Goal: Task Accomplishment & Management: Complete application form

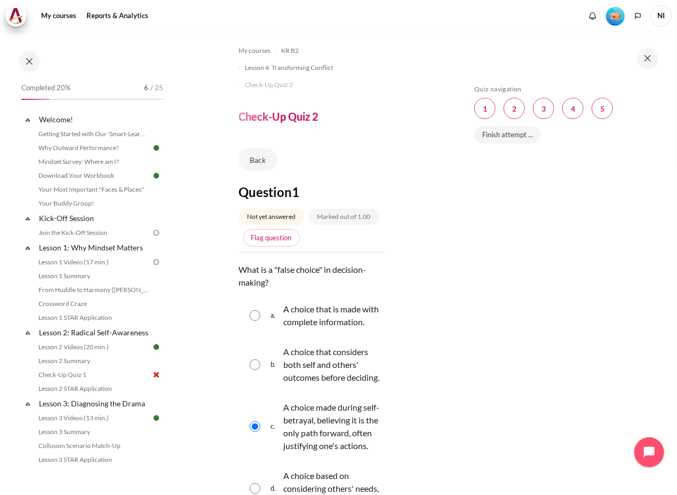
scroll to position [1245, 0]
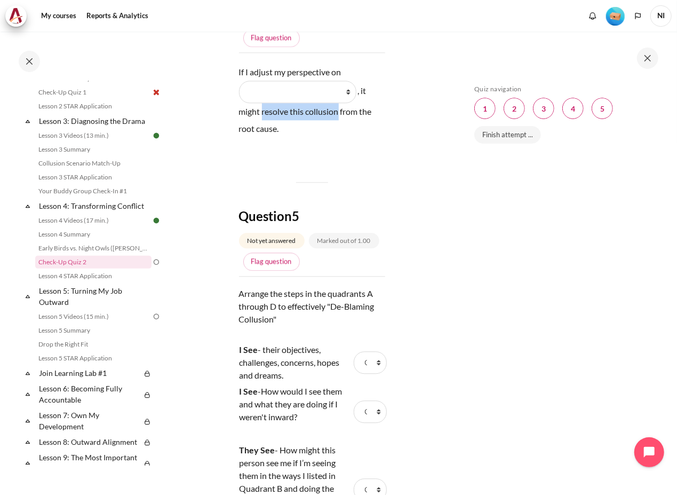
drag, startPoint x: 259, startPoint y: 274, endPoint x: 333, endPoint y: 282, distance: 74.6
click at [333, 137] on p "If I adjust my perspective on Blank 1 Question 4 What I see and feel about what…" at bounding box center [312, 100] width 146 height 74
drag, startPoint x: 333, startPoint y: 282, endPoint x: 303, endPoint y: 252, distance: 42.6
click at [303, 103] on select "What I see and feel about what they do What I do What they do What they see and…" at bounding box center [297, 92] width 117 height 22
click at [239, 103] on select "What I see and feel about what they do What I do What they do What they see and…" at bounding box center [297, 92] width 117 height 22
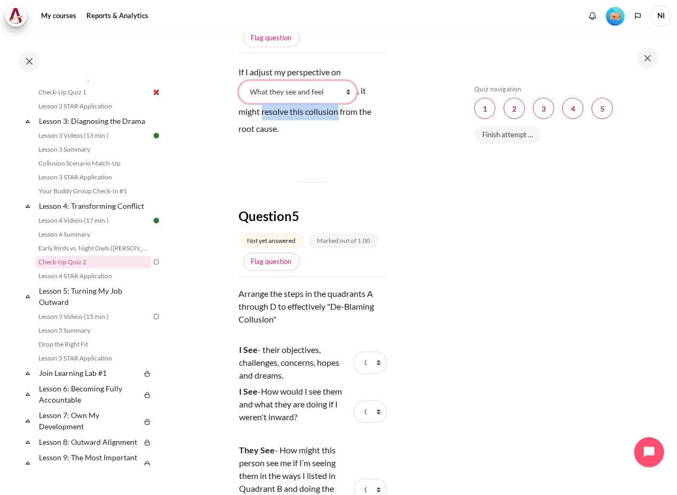
click at [325, 103] on select "What I see and feel about what they do What I do What they do What they see and…" at bounding box center [297, 92] width 117 height 22
drag, startPoint x: 495, startPoint y: 277, endPoint x: 491, endPoint y: 270, distance: 7.9
click at [491, 273] on div "Skip Quiz navigation Quiz navigation Question 1 This page Question 2 This page …" at bounding box center [564, 271] width 190 height 372
click at [347, 103] on select "What I see and feel about what they do What I do What they do What they see and…" at bounding box center [297, 92] width 117 height 22
select select "3"
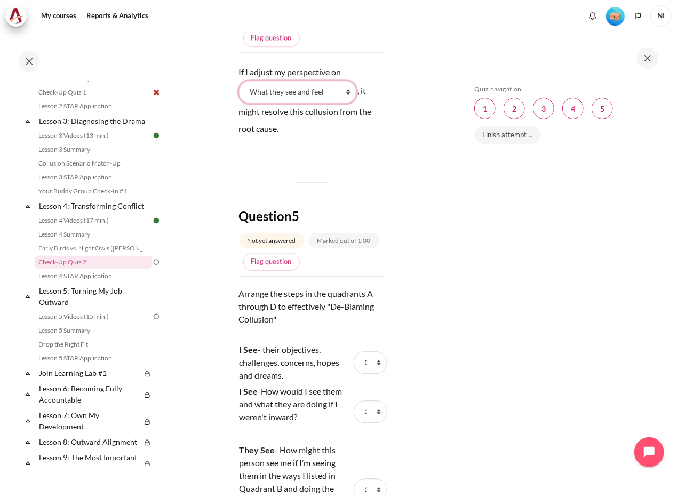
click at [239, 103] on select "What I see and feel about what they do What I do What they do What they see and…" at bounding box center [297, 92] width 117 height 22
click at [544, 325] on div "Skip Quiz navigation Quiz navigation Question 1 This page Question 2 This page …" at bounding box center [564, 271] width 190 height 372
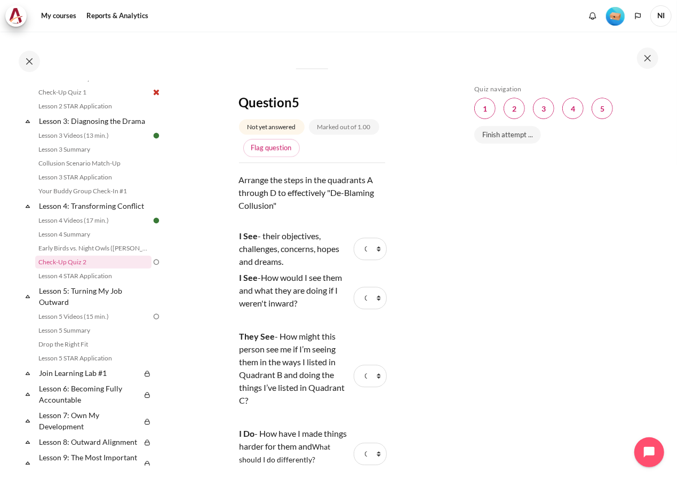
scroll to position [1363, 0]
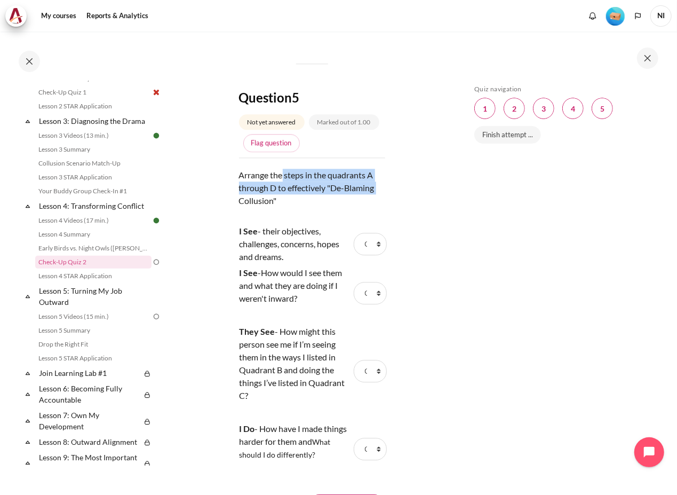
drag, startPoint x: 281, startPoint y: 353, endPoint x: 407, endPoint y: 364, distance: 125.8
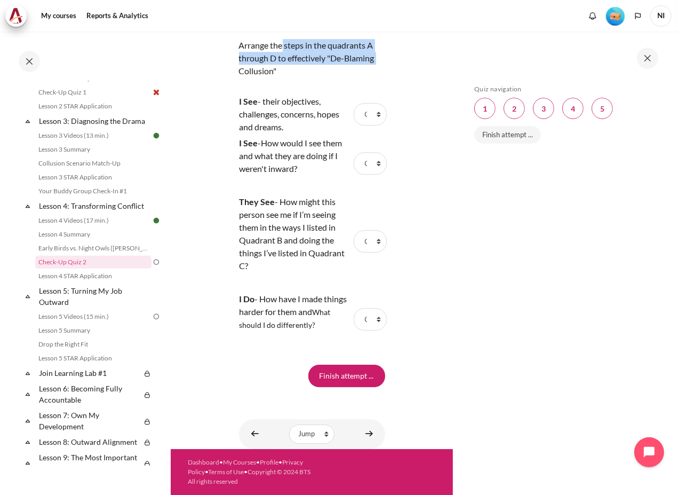
scroll to position [1541, 0]
click at [373, 125] on select "Choose... A D B C" at bounding box center [370, 114] width 33 height 22
select select "1"
click at [354, 125] on select "Choose... A D B C" at bounding box center [370, 114] width 33 height 22
click at [367, 174] on select "Choose... A D B C" at bounding box center [370, 163] width 33 height 22
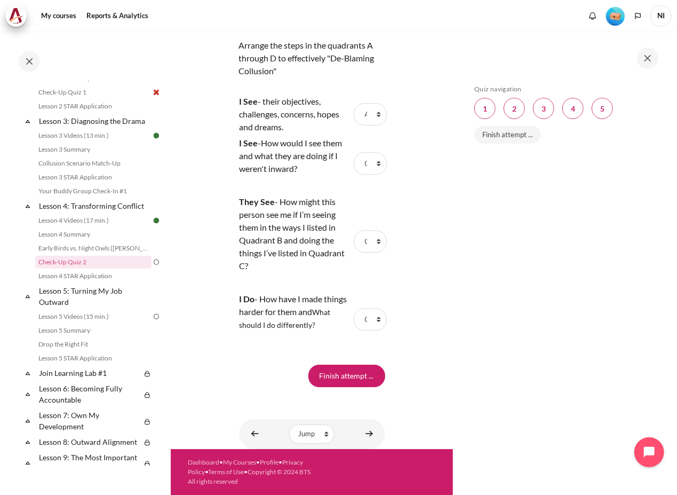
click at [504, 332] on div "Skip Quiz navigation Quiz navigation Question 1 This page Question 2 This page …" at bounding box center [564, 271] width 190 height 372
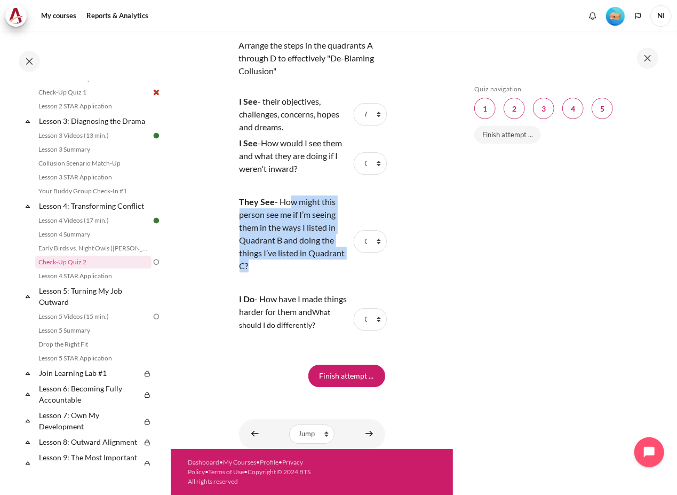
drag, startPoint x: 291, startPoint y: 277, endPoint x: 312, endPoint y: 331, distance: 58.5
click at [312, 272] on p "They See - How might this person see me if I’m seeing them in the ways I listed…" at bounding box center [295, 233] width 111 height 77
drag, startPoint x: 312, startPoint y: 331, endPoint x: 373, endPoint y: 308, distance: 65.0
click at [373, 252] on select "Choose... A D B C" at bounding box center [370, 241] width 33 height 22
select select "2"
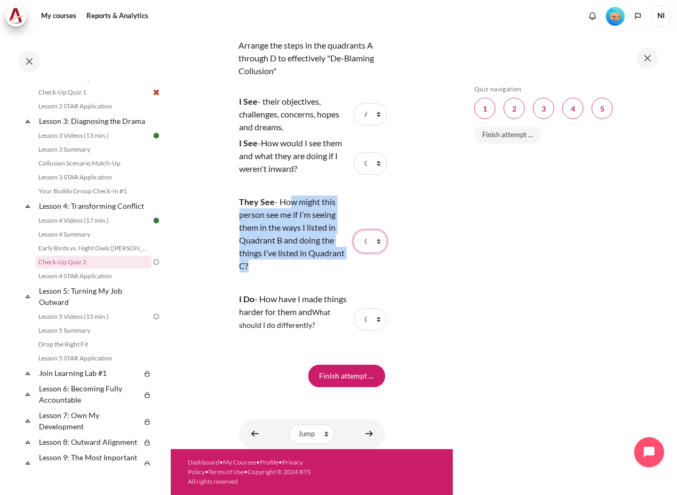
click at [354, 252] on select "Choose... A D B C" at bounding box center [370, 241] width 33 height 22
click at [374, 330] on select "Choose... A D B C" at bounding box center [370, 319] width 33 height 22
select select "4"
click at [354, 330] on select "Choose... A D B C" at bounding box center [370, 319] width 33 height 22
click at [346, 387] on input "Finish attempt ..." at bounding box center [346, 375] width 77 height 22
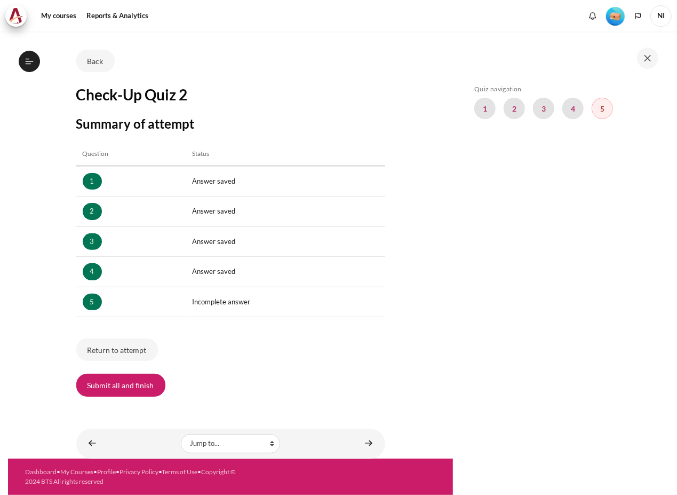
scroll to position [63, 0]
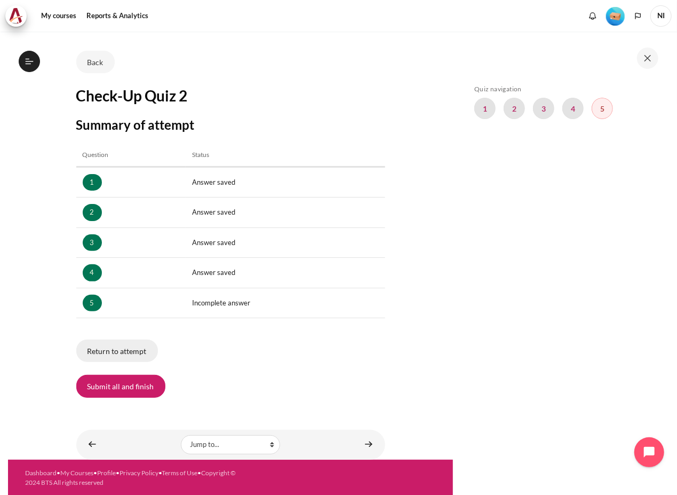
click at [107, 351] on button "Return to attempt" at bounding box center [117, 350] width 82 height 22
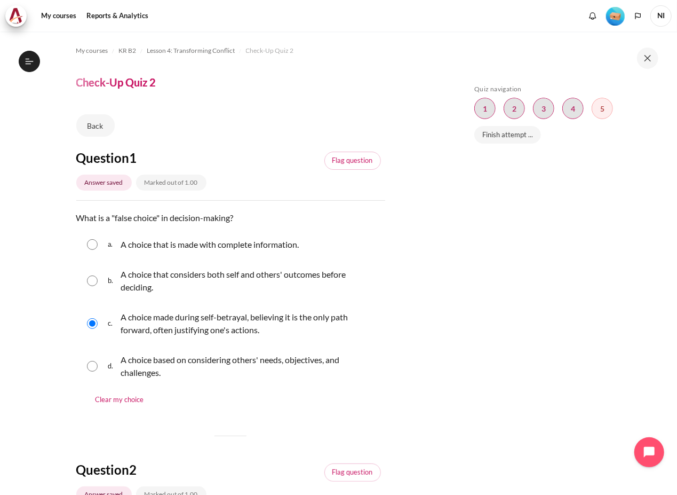
scroll to position [282, 0]
click at [581, 289] on div "Skip Quiz navigation Quiz navigation Question 1 This page Question 2 This page …" at bounding box center [564, 271] width 190 height 372
drag, startPoint x: 6, startPoint y: 341, endPoint x: 12, endPoint y: 340, distance: 5.9
click at [6, 340] on div "My courses KR B2 Lesson 4: Transforming Conflict Check-Up Quiz 2 Check-Up Quiz …" at bounding box center [338, 262] width 677 height 463
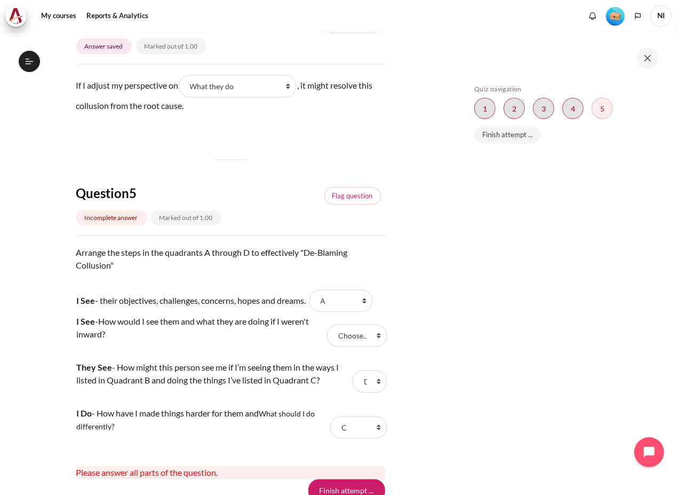
scroll to position [1053, 0]
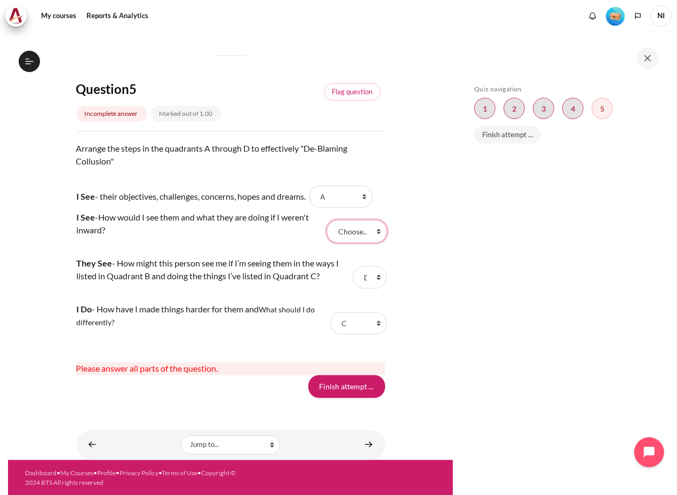
click at [373, 233] on select "Choose... A D B C" at bounding box center [356, 231] width 59 height 22
select select "3"
click at [327, 220] on select "Choose... A D B C" at bounding box center [356, 231] width 59 height 22
click at [353, 389] on input "Finish attempt ..." at bounding box center [346, 386] width 77 height 22
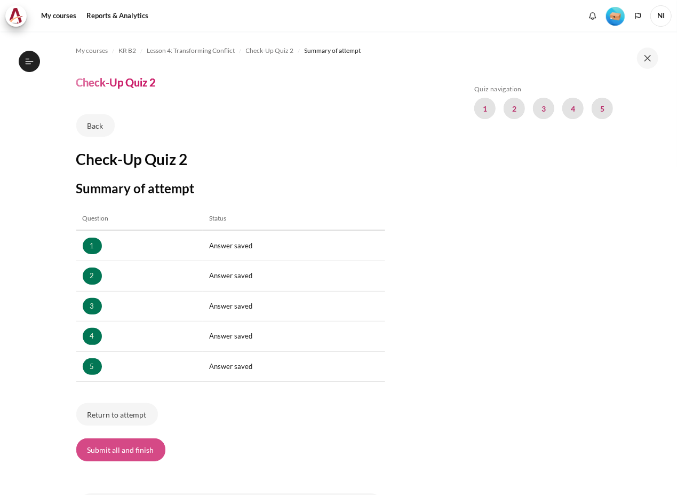
scroll to position [282, 0]
click at [140, 447] on button "Submit all and finish" at bounding box center [120, 449] width 89 height 22
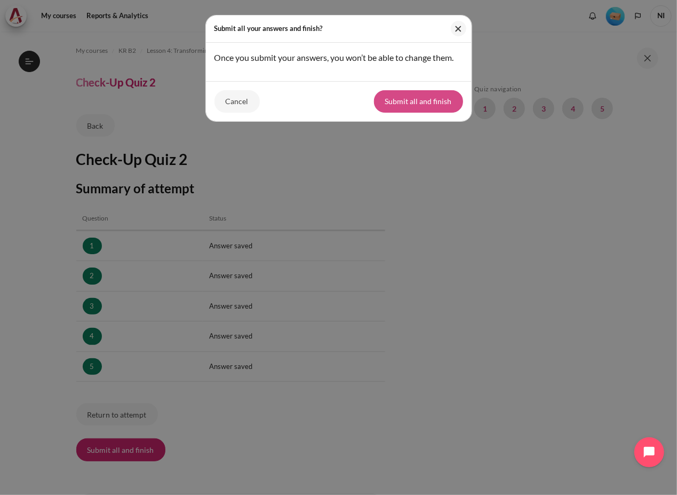
click at [423, 113] on button "Submit all and finish" at bounding box center [418, 101] width 89 height 22
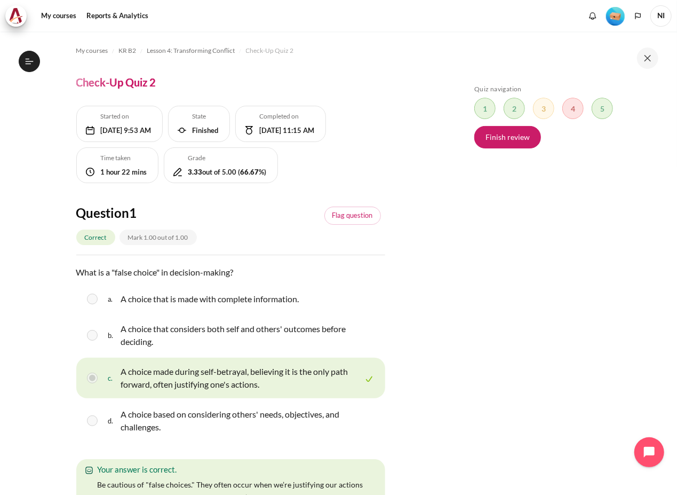
scroll to position [282, 0]
click at [507, 339] on div "Skip Quiz navigation Quiz navigation Question 1 This page Question 2 This page …" at bounding box center [564, 271] width 190 height 372
click at [576, 227] on div "Skip Quiz navigation Quiz navigation Question 1 This page Question 2 This page …" at bounding box center [564, 271] width 190 height 372
click at [521, 293] on div "Skip Quiz navigation Quiz navigation Question 1 This page Question 2 This page …" at bounding box center [564, 271] width 190 height 372
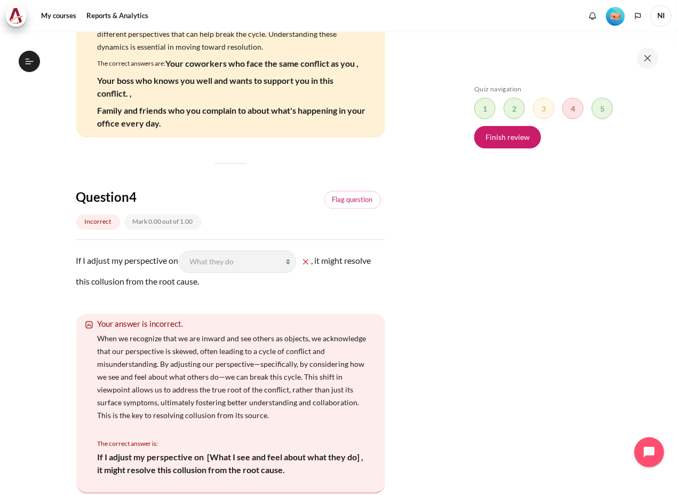
scroll to position [1304, 0]
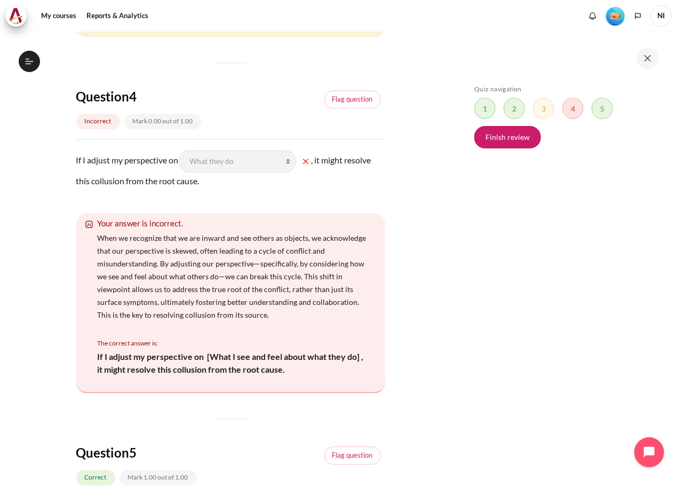
drag, startPoint x: 209, startPoint y: 391, endPoint x: 361, endPoint y: 404, distance: 152.2
click at [361, 376] on p "If I adjust my perspective on [What I see and feel about what they do] , it mig…" at bounding box center [234, 363] width 272 height 26
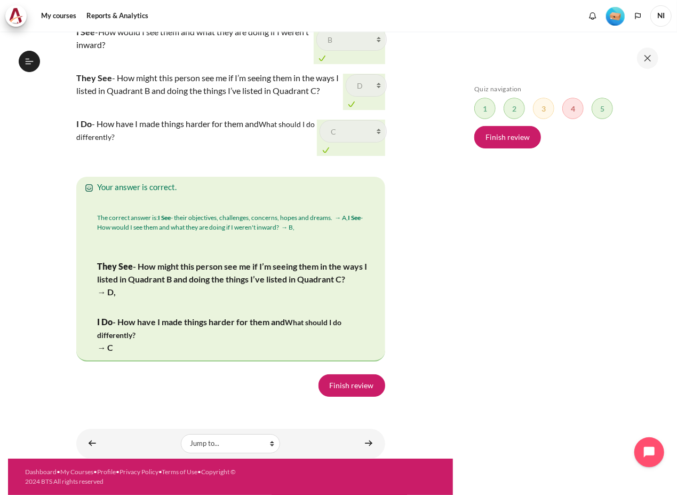
scroll to position [2066, 0]
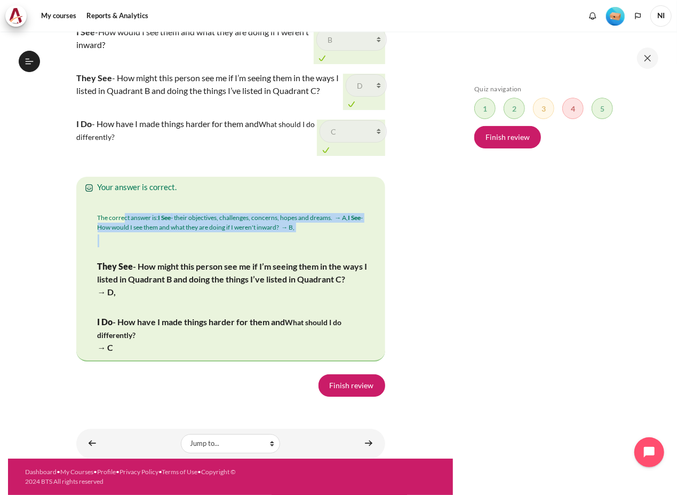
drag, startPoint x: 124, startPoint y: 204, endPoint x: 339, endPoint y: 243, distance: 218.5
click at [339, 243] on div "The correct answer is: I See - their objectives, challenges, concerns, hopes an…" at bounding box center [234, 284] width 272 height 143
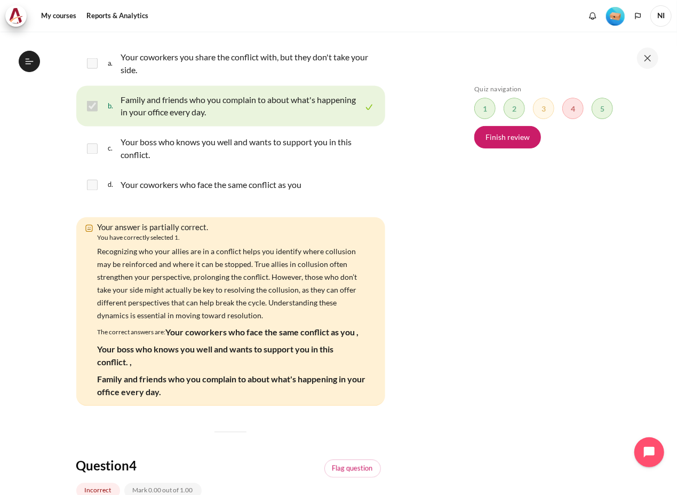
scroll to position [940, 0]
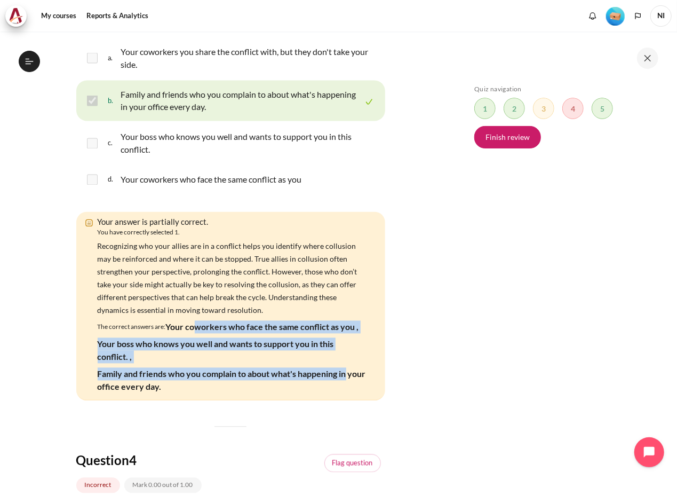
drag, startPoint x: 198, startPoint y: 369, endPoint x: 357, endPoint y: 417, distance: 165.9
click at [357, 395] on div "The correct answers are: Your coworkers who face the same conflict as you , You…" at bounding box center [234, 357] width 272 height 77
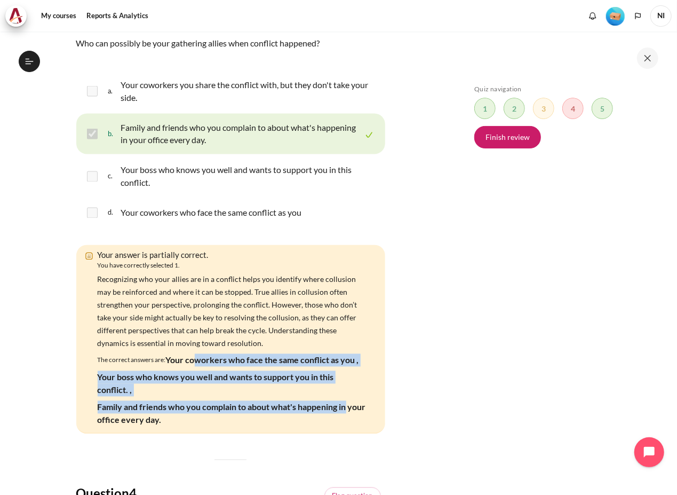
scroll to position [822, 0]
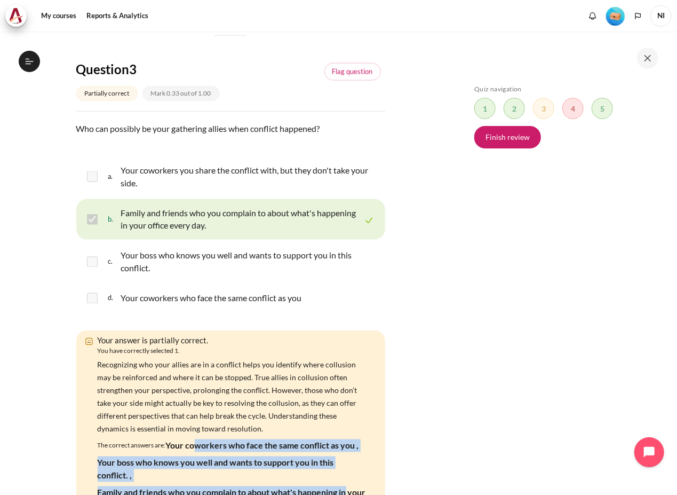
drag, startPoint x: 184, startPoint y: 202, endPoint x: 301, endPoint y: 224, distance: 119.4
click at [301, 192] on div "Your coworkers you share the conflict with, but they don't take your side." at bounding box center [250, 177] width 259 height 30
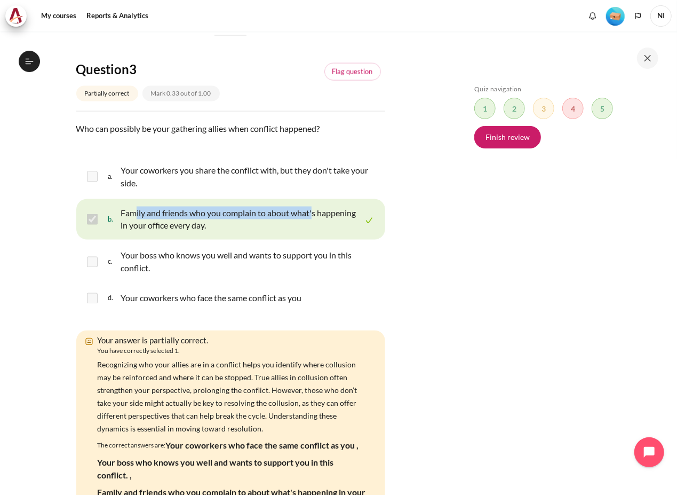
drag, startPoint x: 134, startPoint y: 251, endPoint x: 314, endPoint y: 259, distance: 179.4
click at [314, 232] on p "Family and friends who you complain to about what's happening in your office ev…" at bounding box center [241, 219] width 241 height 26
drag, startPoint x: 124, startPoint y: 292, endPoint x: 365, endPoint y: 338, distance: 245.5
click at [365, 312] on div "a. Your coworkers you share the conflict with, but they don't take your side. b…" at bounding box center [230, 234] width 309 height 156
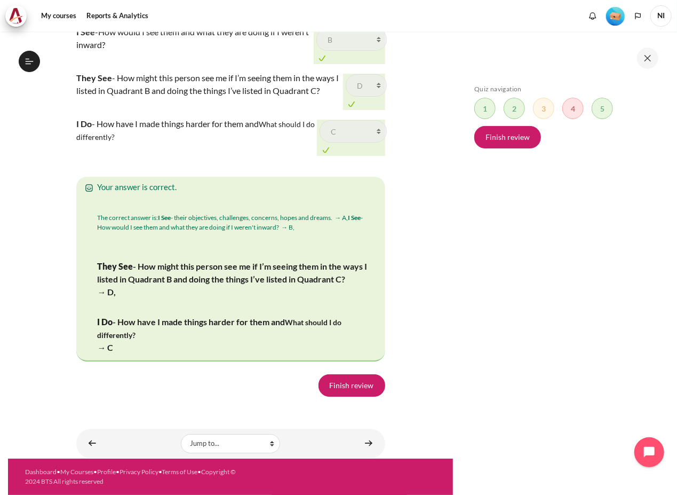
scroll to position [2066, 0]
click at [338, 381] on link "Finish review" at bounding box center [352, 385] width 67 height 22
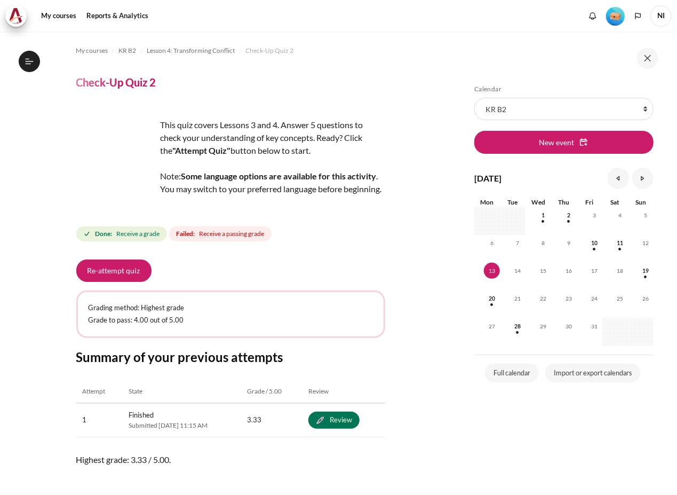
scroll to position [282, 0]
click at [320, 223] on div "This quiz covers Lessons 3 and 4. Answer 5 questions to check your understandin…" at bounding box center [230, 175] width 309 height 138
drag, startPoint x: 257, startPoint y: 246, endPoint x: 185, endPoint y: 245, distance: 72.0
click at [185, 241] on span "Failed: Receive a passing grade" at bounding box center [220, 233] width 102 height 15
drag, startPoint x: 185, startPoint y: 245, endPoint x: 108, endPoint y: 287, distance: 87.2
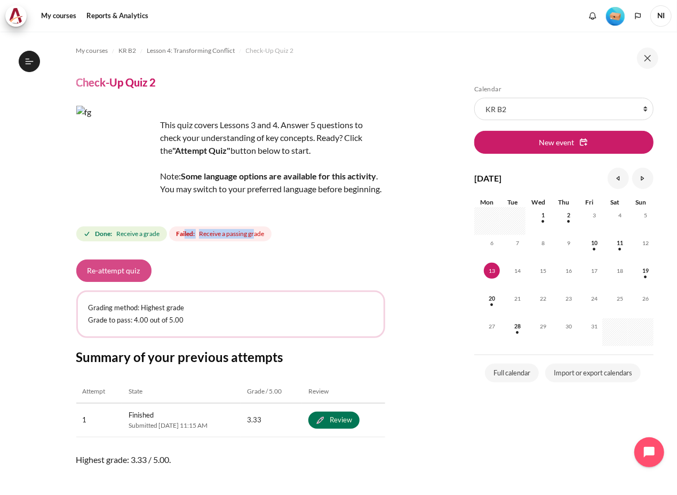
click at [109, 282] on button "Re-attempt quiz" at bounding box center [113, 270] width 75 height 22
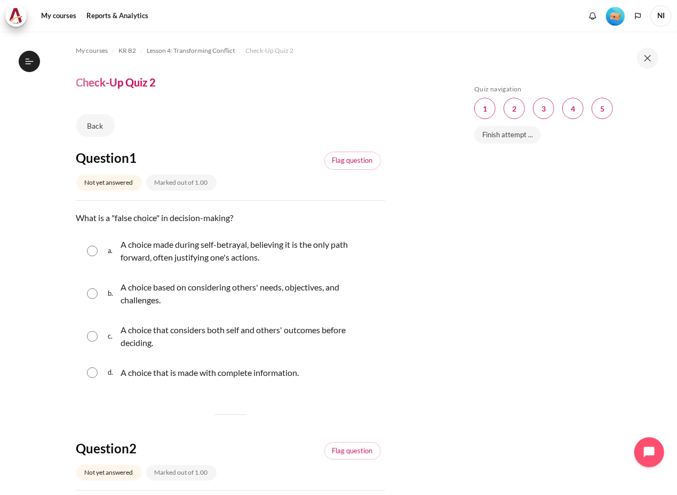
scroll to position [282, 0]
drag, startPoint x: 81, startPoint y: 207, endPoint x: 196, endPoint y: 284, distance: 138.8
click at [220, 218] on div "Question 1 Not yet answered Marked out of 1.00 Flag question Question text What…" at bounding box center [230, 268] width 309 height 238
click at [558, 339] on div "Skip Quiz navigation Quiz navigation Question 1 This page Question 2 This page …" at bounding box center [564, 271] width 190 height 372
click at [94, 249] on input "Content" at bounding box center [92, 250] width 11 height 11
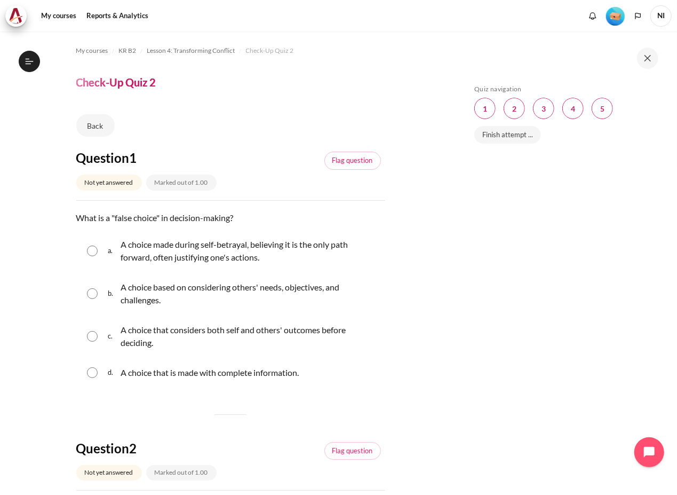
radio input "true"
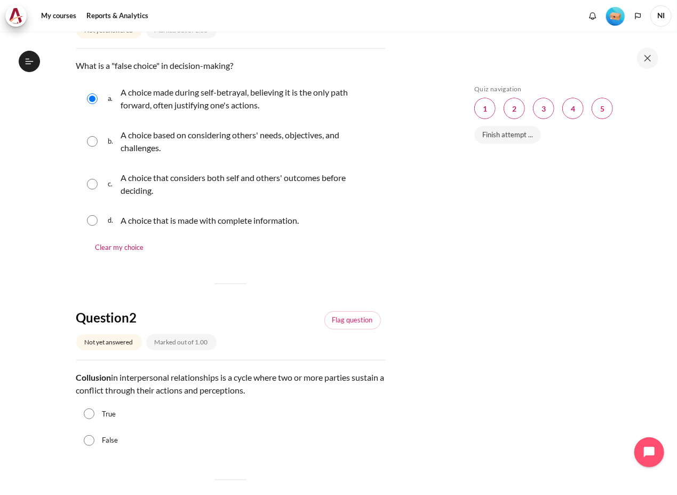
scroll to position [237, 0]
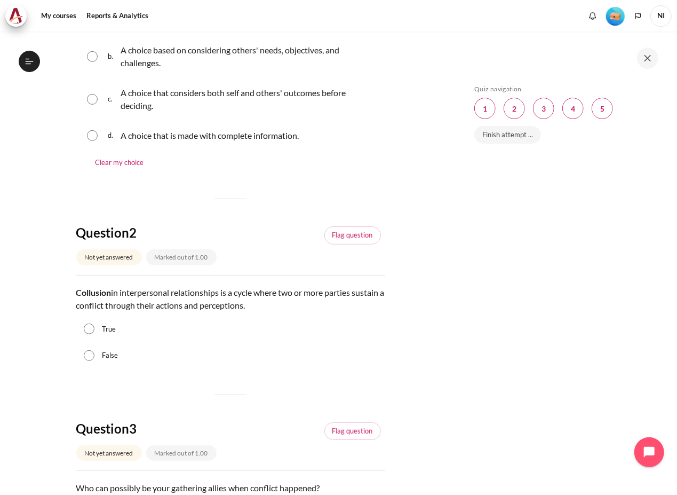
click at [106, 327] on label "True" at bounding box center [109, 329] width 14 height 11
click at [94, 327] on input "True" at bounding box center [89, 328] width 11 height 11
radio input "true"
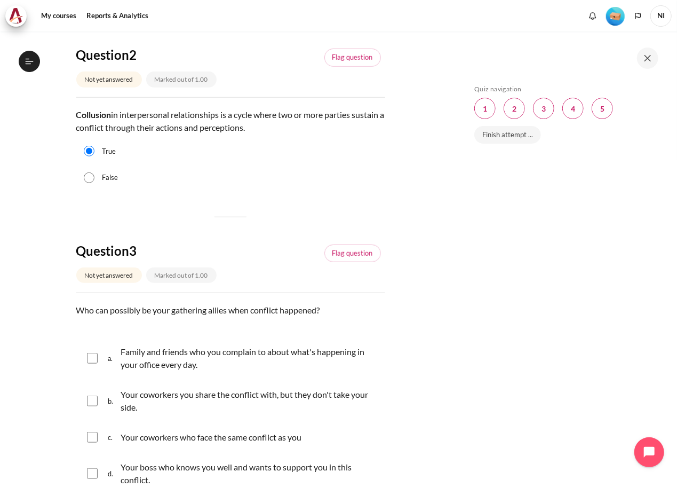
click at [282, 356] on p "Family and friends who you complain to about what's happening in your office ev…" at bounding box center [250, 358] width 259 height 26
checkbox input "true"
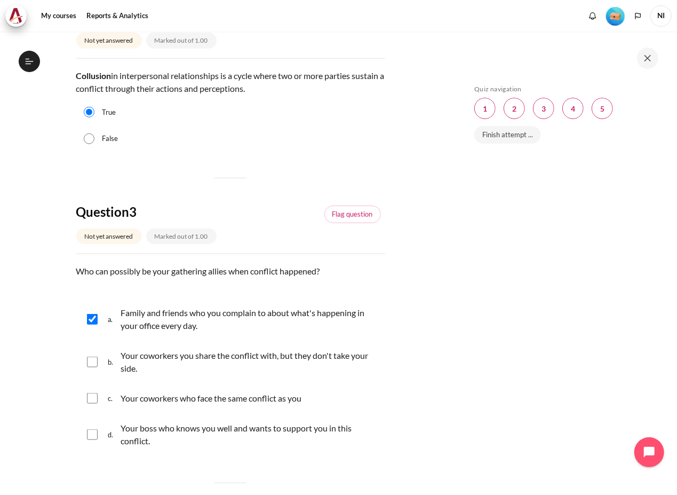
scroll to position [474, 0]
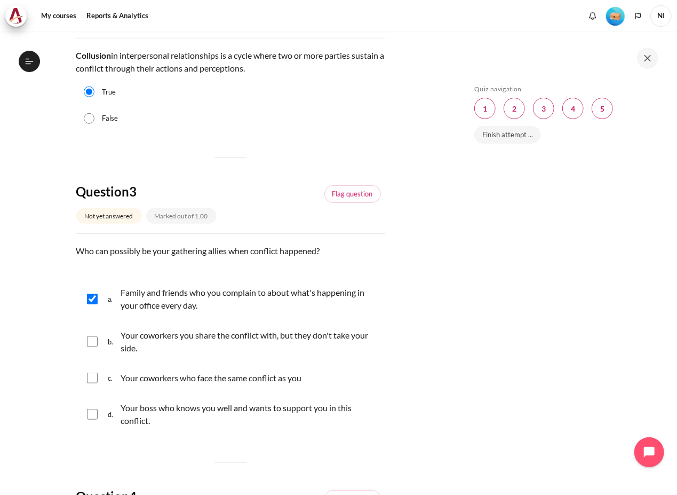
click at [96, 418] on input "Content" at bounding box center [92, 414] width 11 height 11
checkbox input "true"
click at [96, 336] on input "Content" at bounding box center [92, 341] width 11 height 11
drag, startPoint x: 313, startPoint y: 334, endPoint x: 360, endPoint y: 339, distance: 47.3
click at [360, 339] on p "Your coworkers you share the conflict with, but they don't take your side." at bounding box center [250, 342] width 259 height 26
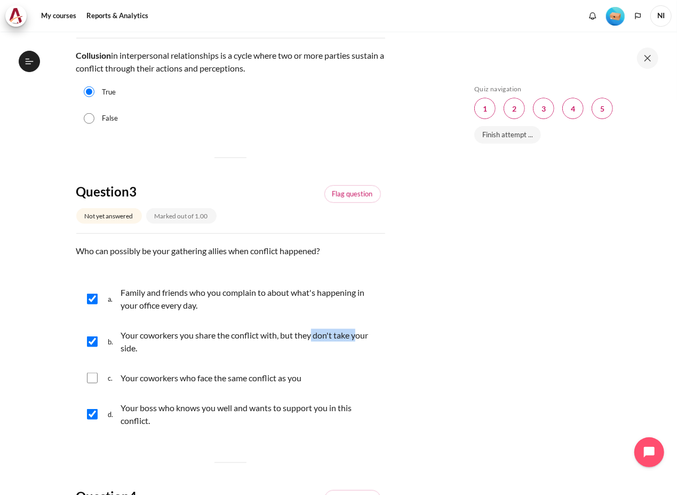
checkbox input "false"
drag, startPoint x: 156, startPoint y: 299, endPoint x: 324, endPoint y: 307, distance: 168.8
click at [324, 307] on p "Family and friends who you complain to about what's happening in your office ev…" at bounding box center [250, 299] width 259 height 26
checkbox input "false"
drag, startPoint x: 151, startPoint y: 379, endPoint x: 345, endPoint y: 382, distance: 193.7
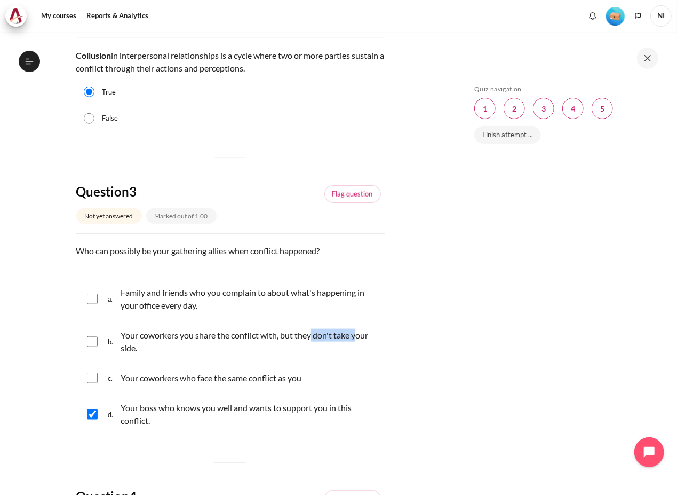
click at [345, 382] on div "c. Your coworkers who face the same conflict as you" at bounding box center [230, 378] width 309 height 28
drag, startPoint x: 158, startPoint y: 402, endPoint x: 363, endPoint y: 417, distance: 206.0
click at [363, 417] on p "Your boss who knows you well and wants to support you in this conflict." at bounding box center [250, 414] width 259 height 26
checkbox input "false"
click at [84, 300] on div "a. Family and friends who you complain to about what's happening in your office…" at bounding box center [230, 299] width 309 height 41
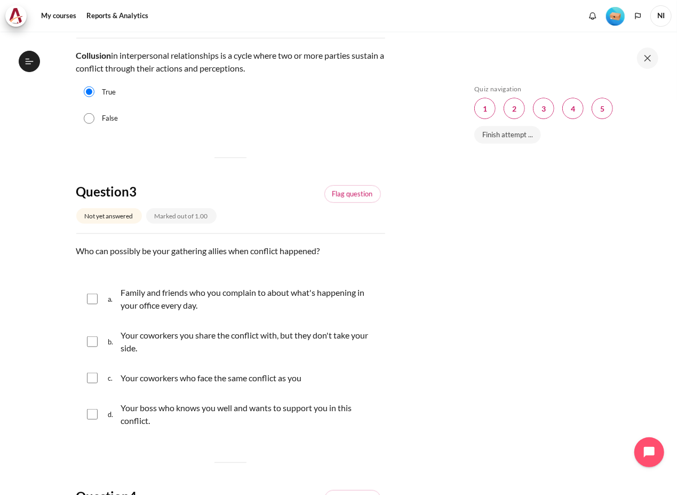
click at [99, 297] on div "a. Family and friends who you complain to about what's happening in your office…" at bounding box center [230, 299] width 309 height 41
click at [90, 296] on input "Content" at bounding box center [92, 298] width 11 height 11
checkbox input "true"
click at [93, 413] on input "Content" at bounding box center [92, 414] width 11 height 11
checkbox input "true"
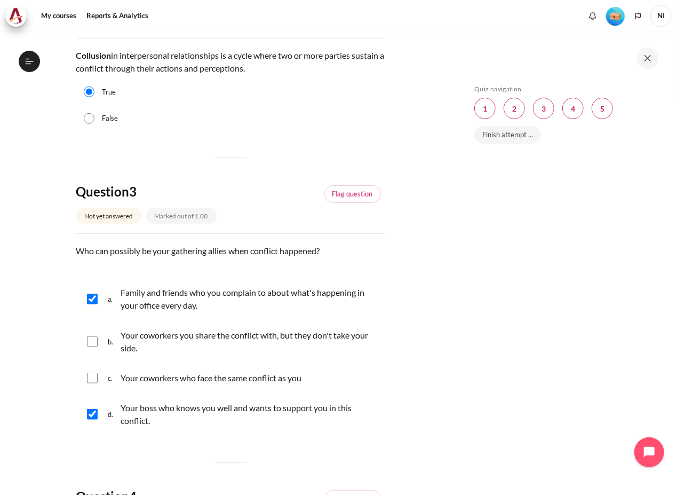
click at [87, 377] on input "Content" at bounding box center [92, 377] width 11 height 11
checkbox input "true"
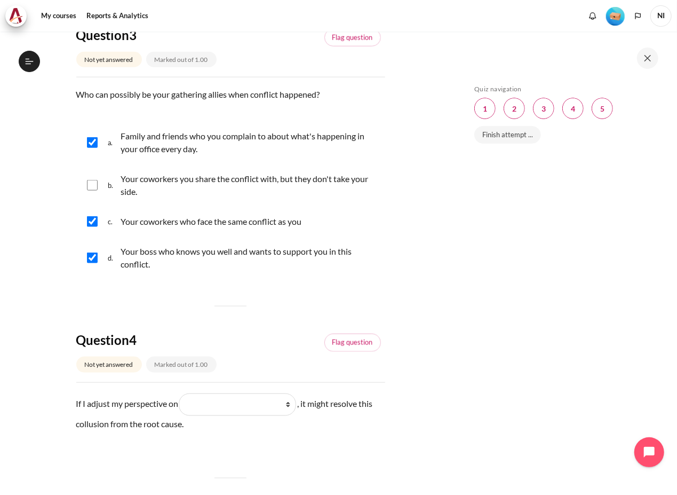
scroll to position [652, 0]
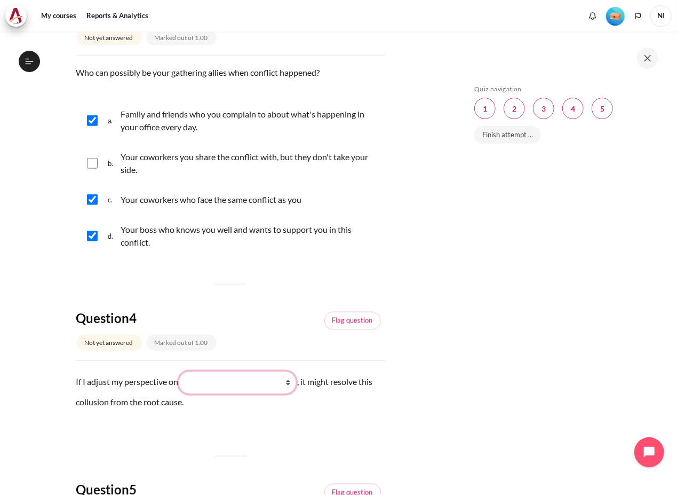
click at [290, 385] on select "What I see and feel about what they do What they do What they see and feel What…" at bounding box center [237, 382] width 117 height 22
select select "1"
click at [182, 371] on select "What I see and feel about what they do What they do What they see and feel What…" at bounding box center [237, 382] width 117 height 22
click at [457, 429] on div "Skip Quiz navigation Quiz navigation Question 1 This page Question 2 This page …" at bounding box center [565, 262] width 224 height 463
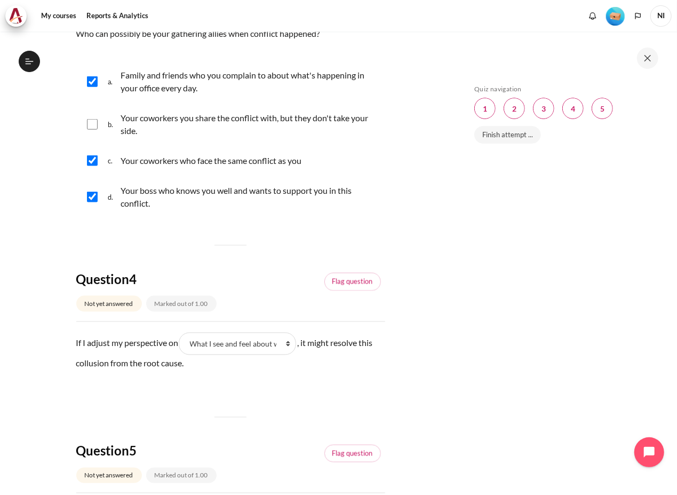
scroll to position [711, 0]
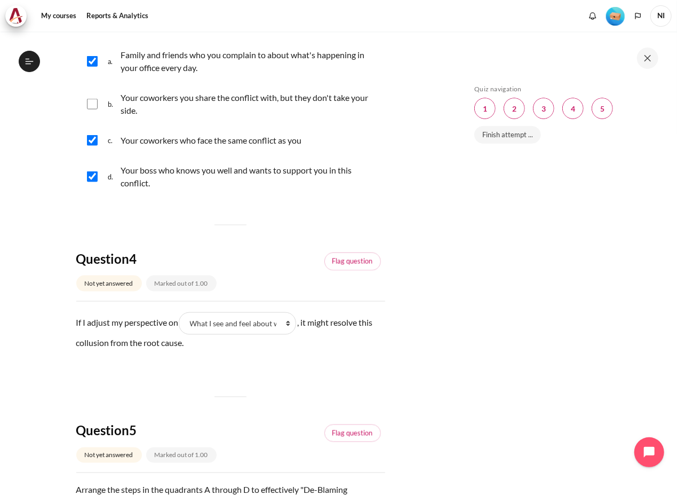
drag, startPoint x: 608, startPoint y: 220, endPoint x: 585, endPoint y: 249, distance: 36.8
click at [608, 222] on div "Skip Quiz navigation Quiz navigation Question 1 This page Question 2 This page …" at bounding box center [564, 271] width 190 height 372
click at [44, 369] on section "My courses KR B2 Lesson 4: Transforming Conflict Check-Up Quiz 2 Check-Up Quiz 2" at bounding box center [230, 54] width 445 height 1468
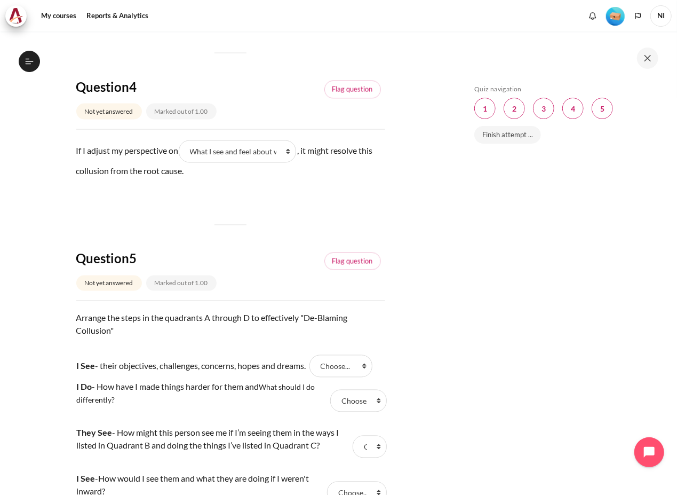
scroll to position [889, 0]
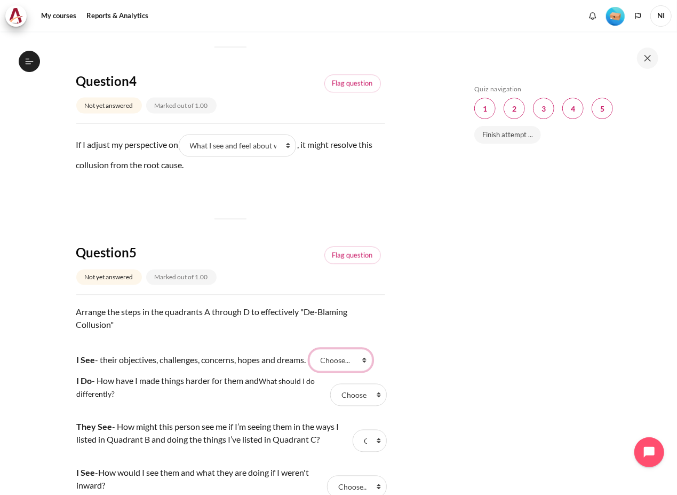
click at [371, 364] on select "Choose... D C A B" at bounding box center [340, 360] width 63 height 22
select select "3"
click at [315, 349] on select "Choose... D C A B" at bounding box center [340, 360] width 63 height 22
drag, startPoint x: 134, startPoint y: 381, endPoint x: 190, endPoint y: 384, distance: 55.5
click at [190, 384] on p "I Do - How have I made things harder for them and What should I do differently?" at bounding box center [202, 388] width 250 height 26
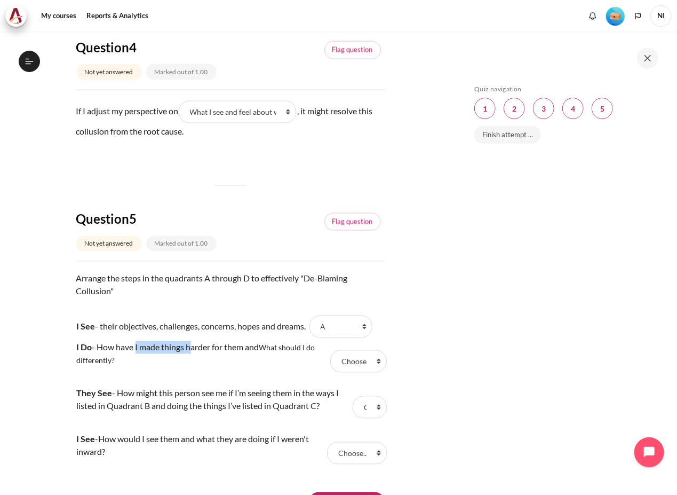
scroll to position [948, 0]
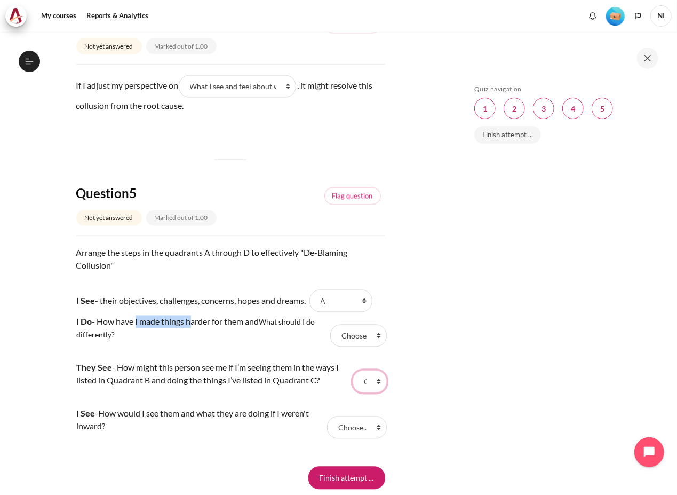
click at [371, 382] on select "Choose... D C A B" at bounding box center [370, 381] width 34 height 22
select select "1"
click at [353, 370] on select "Choose... D C A B" at bounding box center [370, 381] width 34 height 22
click at [118, 318] on p "I Do - How have I made things harder for them and What should I do differently?" at bounding box center [202, 328] width 250 height 26
drag, startPoint x: 118, startPoint y: 318, endPoint x: 268, endPoint y: 328, distance: 150.2
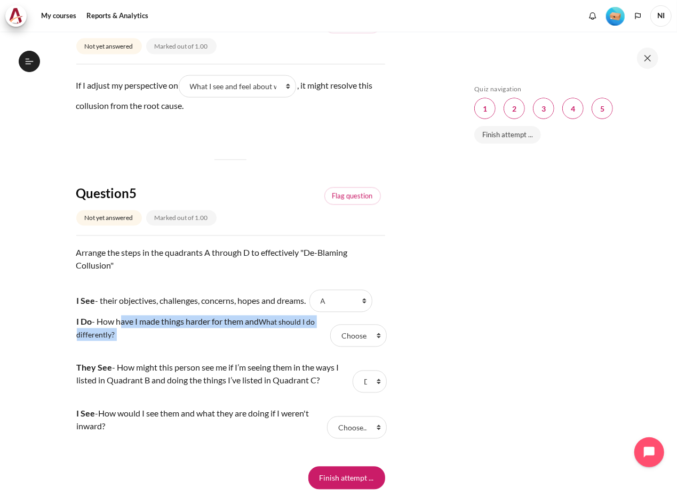
click at [268, 328] on p "I Do - How have I made things harder for them and What should I do differently?" at bounding box center [202, 328] width 250 height 26
drag, startPoint x: 268, startPoint y: 328, endPoint x: 371, endPoint y: 333, distance: 103.1
click at [371, 333] on select "Choose... D C A B" at bounding box center [358, 335] width 57 height 22
select select "1"
click at [330, 324] on select "Choose... D C A B" at bounding box center [358, 335] width 57 height 22
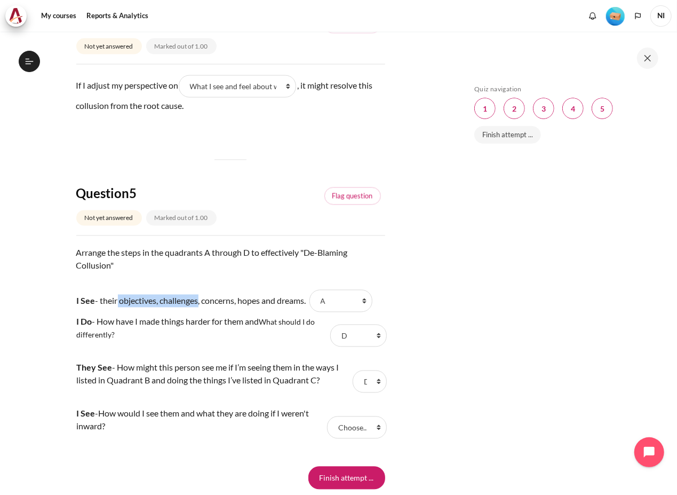
drag, startPoint x: 116, startPoint y: 303, endPoint x: 198, endPoint y: 306, distance: 81.7
click at [198, 306] on td "I See - their objectives, challenges, concerns, hopes and dreams." at bounding box center [191, 301] width 230 height 14
click at [375, 427] on select "Choose... D C A B" at bounding box center [356, 427] width 59 height 22
select select "4"
click at [327, 416] on select "Choose... D C A B" at bounding box center [356, 427] width 59 height 22
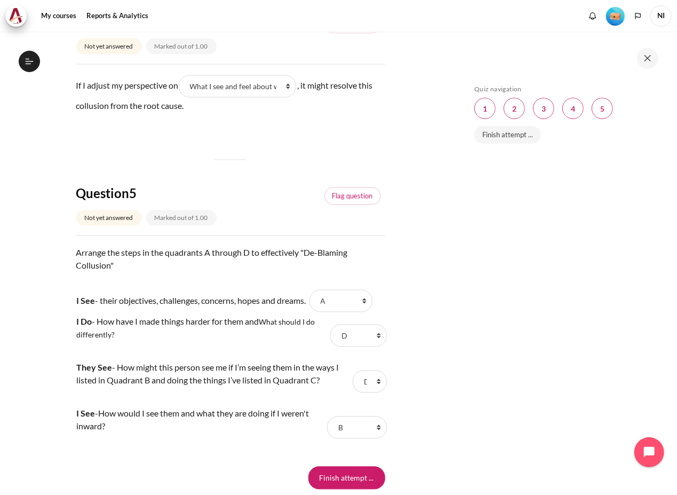
click at [464, 410] on div "Skip Quiz navigation Quiz navigation Question 1 This page Question 2 This page …" at bounding box center [565, 262] width 224 height 463
click at [348, 470] on input "Finish attempt ..." at bounding box center [346, 477] width 77 height 22
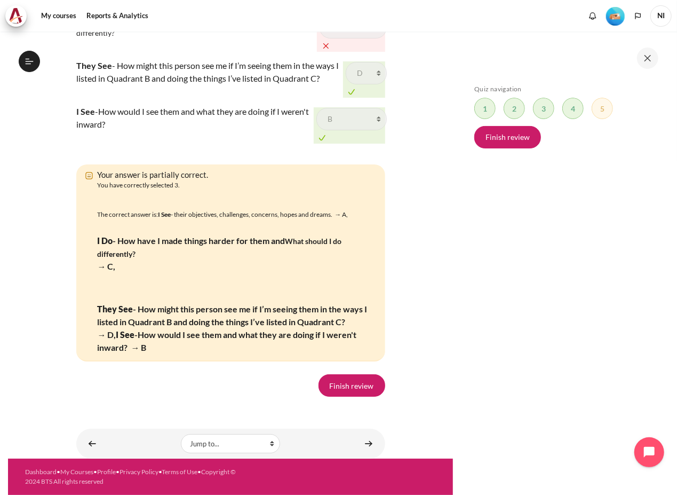
scroll to position [2105, 0]
click at [371, 392] on link "Finish review" at bounding box center [352, 385] width 67 height 22
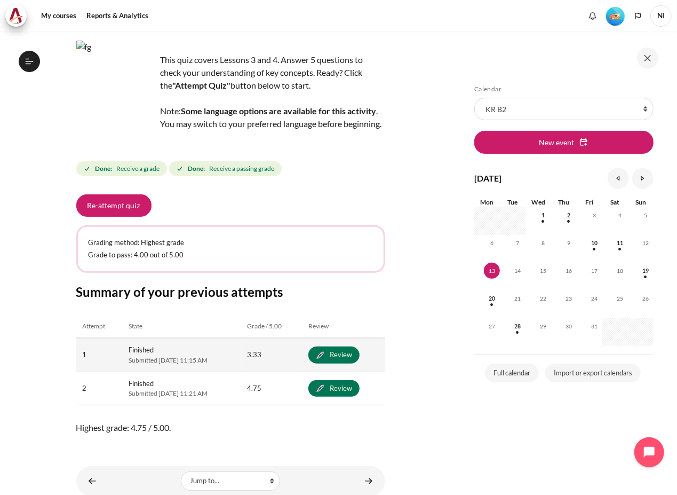
scroll to position [114, 0]
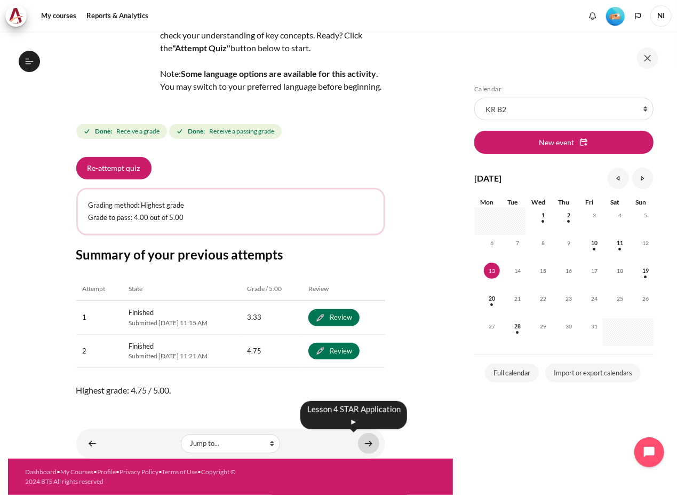
click at [363, 448] on link "Content" at bounding box center [368, 443] width 21 height 21
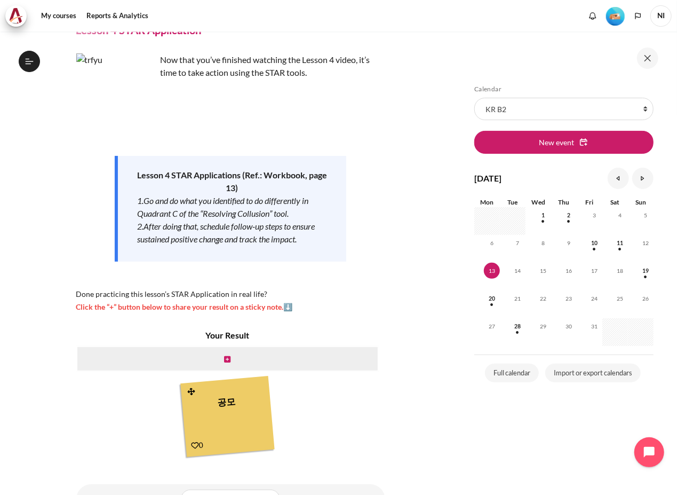
scroll to position [107, 0]
